Goal: Navigation & Orientation: Find specific page/section

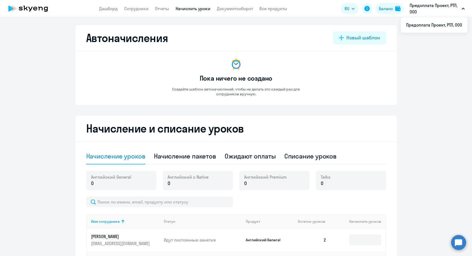
select select "10"
click at [111, 9] on link "Дашборд" at bounding box center [108, 8] width 19 height 5
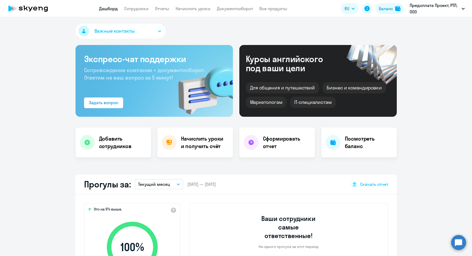
select select "30"
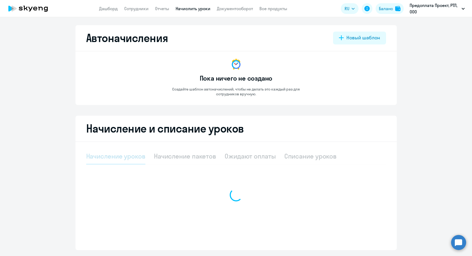
select select "10"
